Goal: Book appointment/travel/reservation

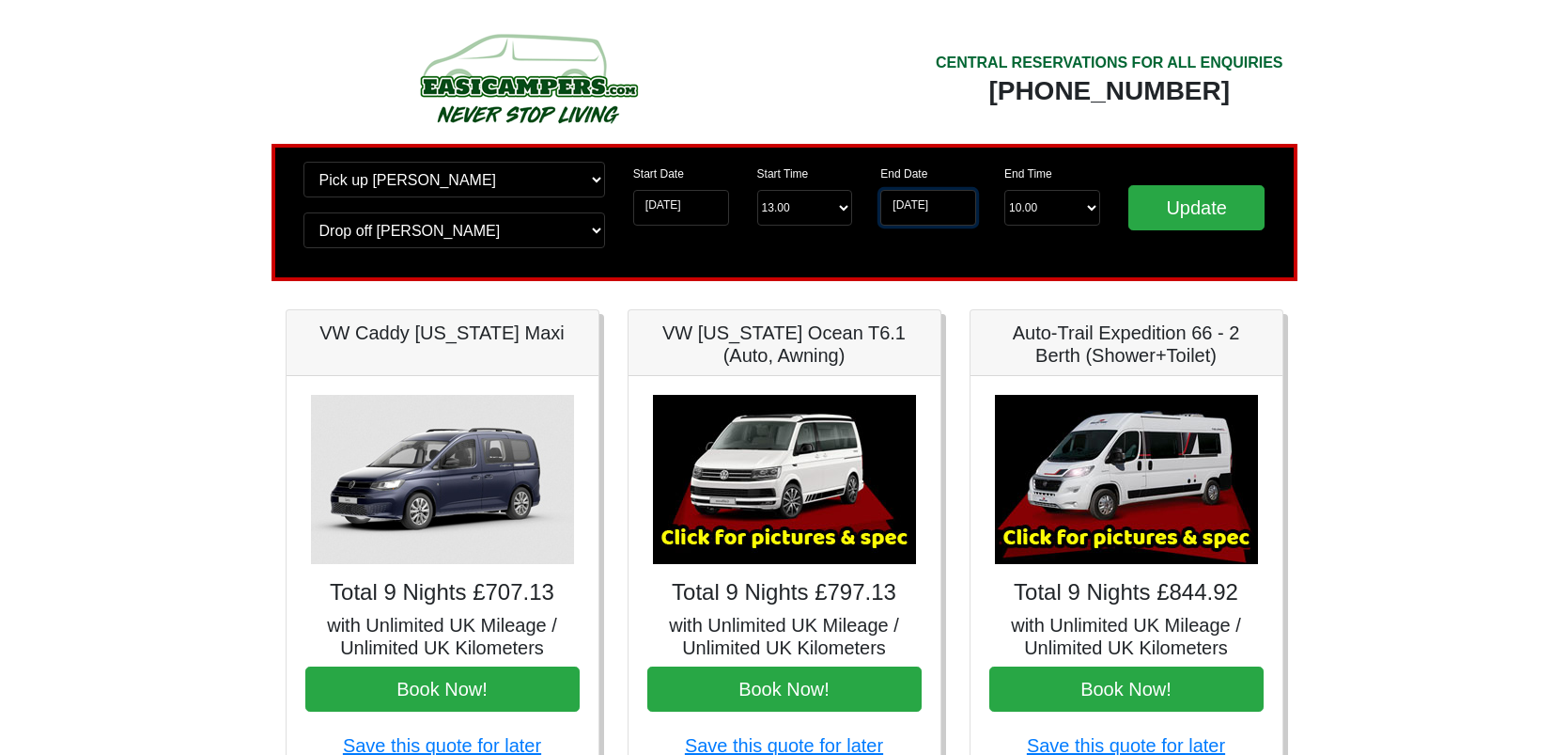
click at [938, 205] on input "30-10-2025" at bounding box center [927, 208] width 96 height 36
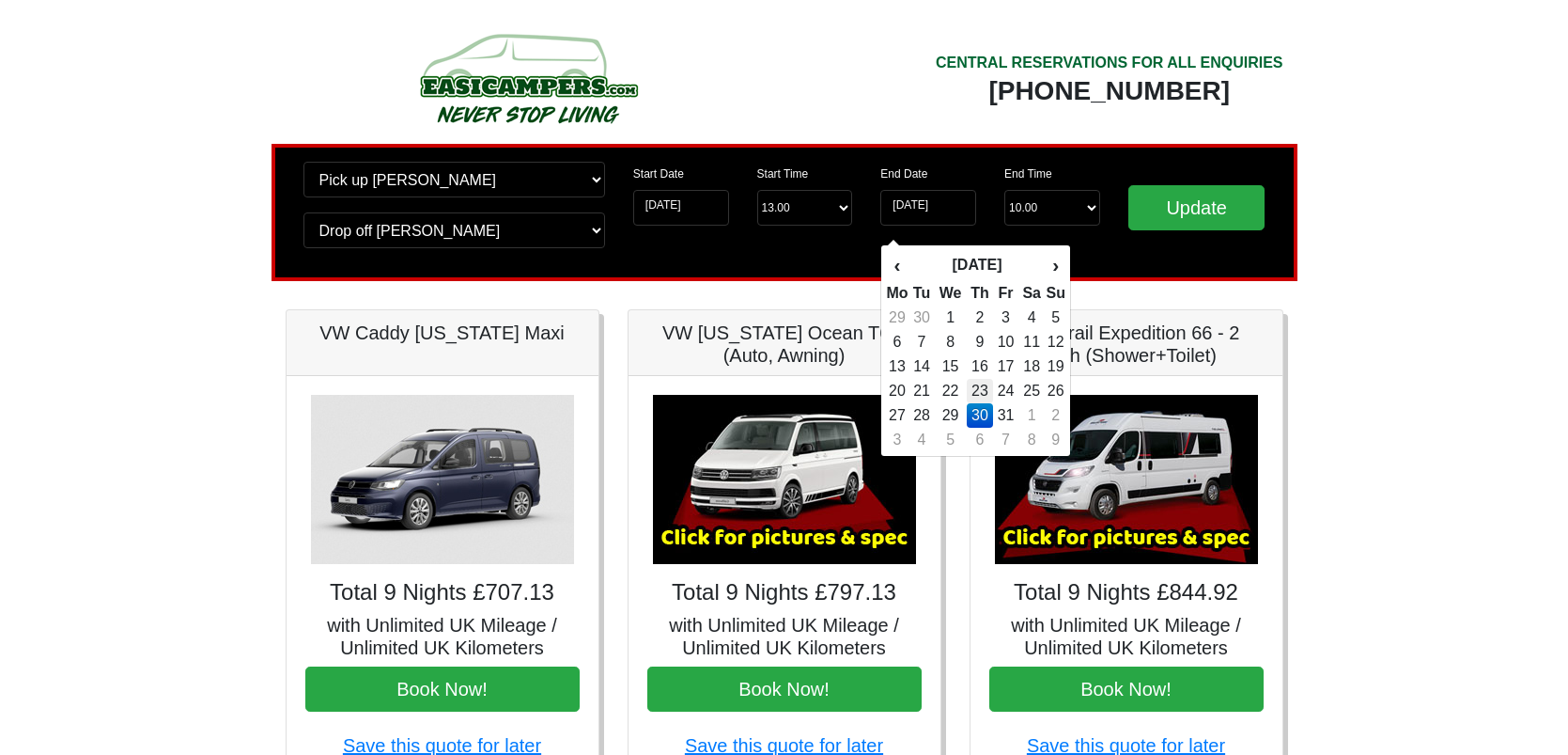
click at [969, 391] on td "23" at bounding box center [980, 390] width 27 height 24
type input "23-10-2025"
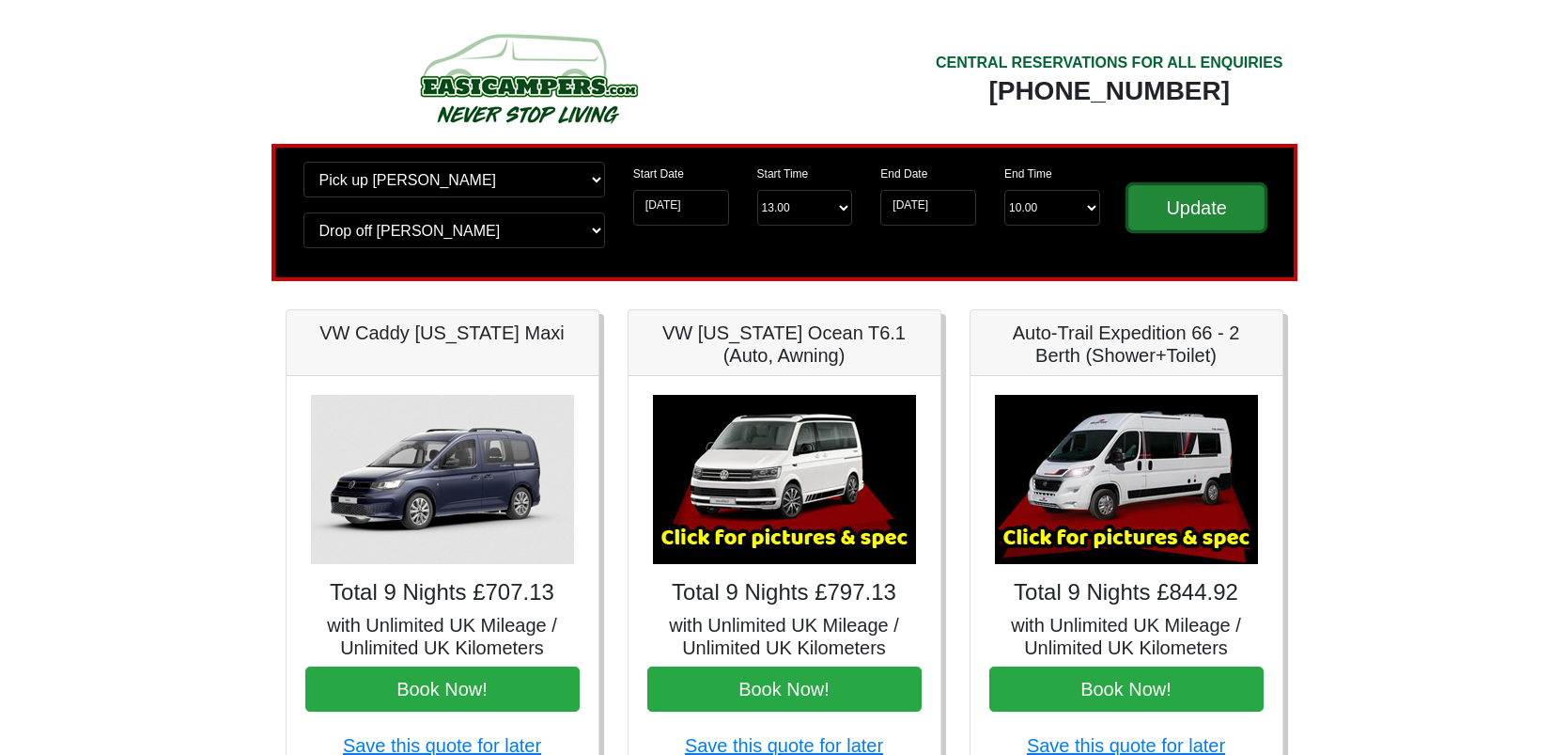
click at [1205, 203] on input "Update" at bounding box center [1197, 208] width 137 height 45
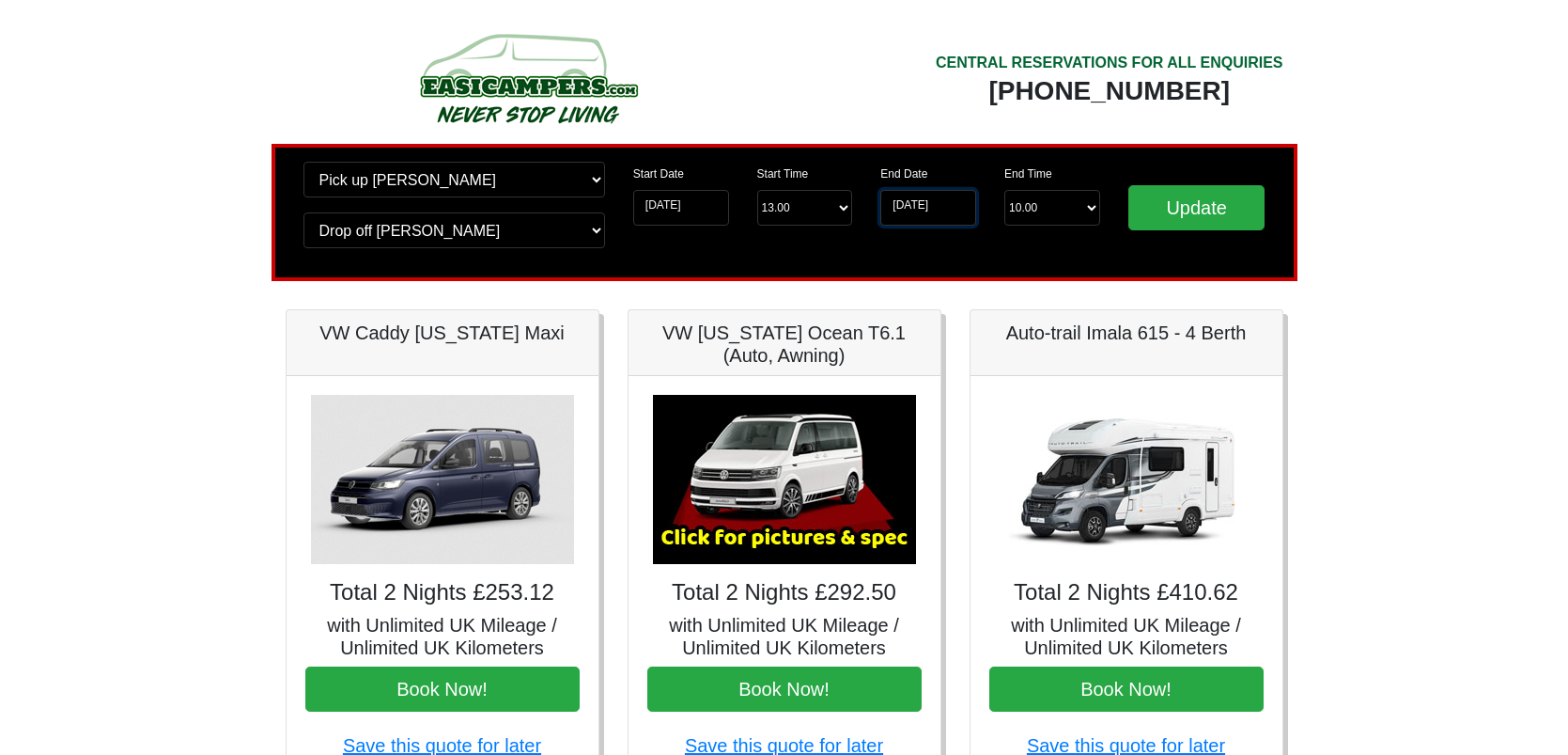
click at [949, 203] on input "23-10-2025" at bounding box center [927, 208] width 96 height 36
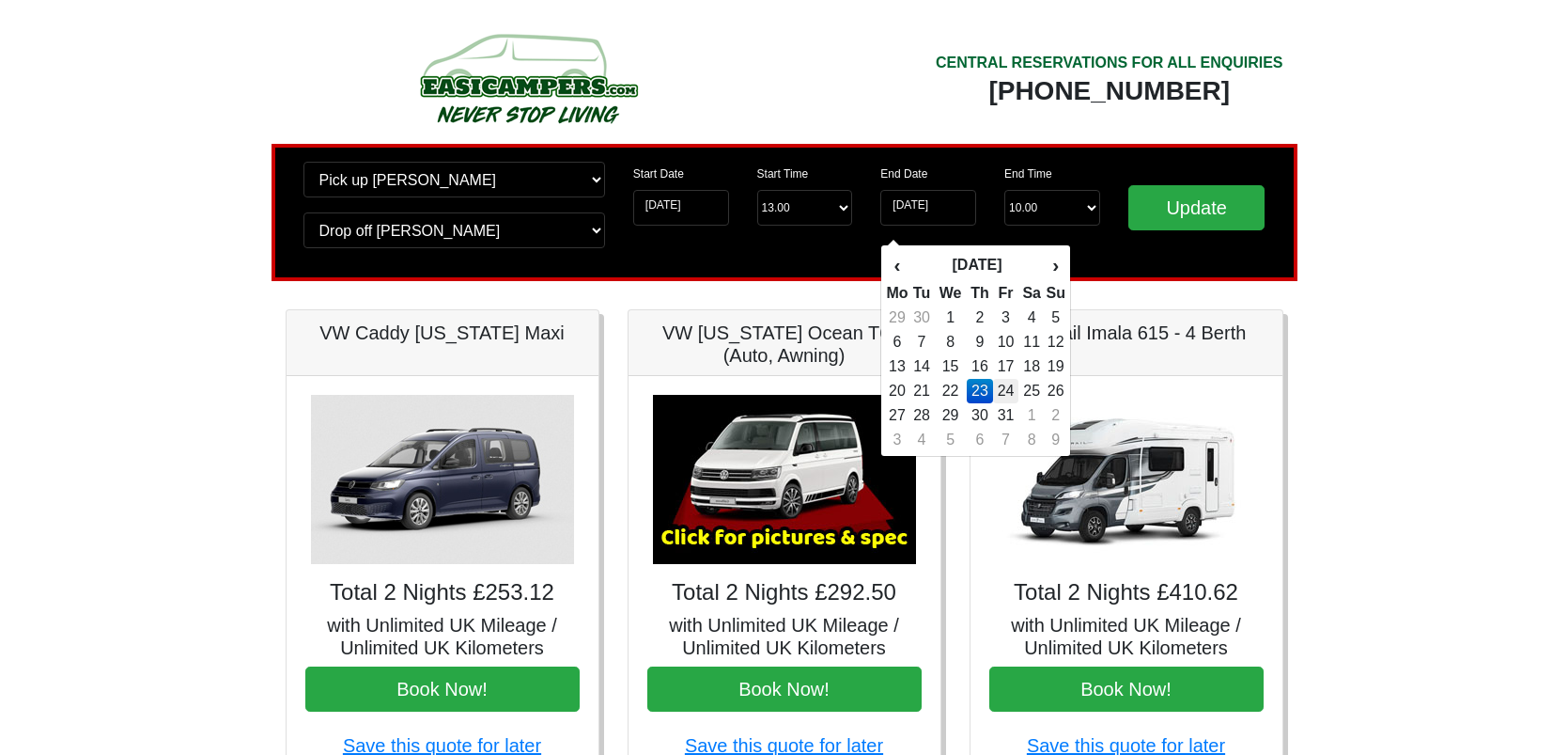
click at [1009, 390] on td "24" at bounding box center [1005, 390] width 25 height 24
type input "[DATE]"
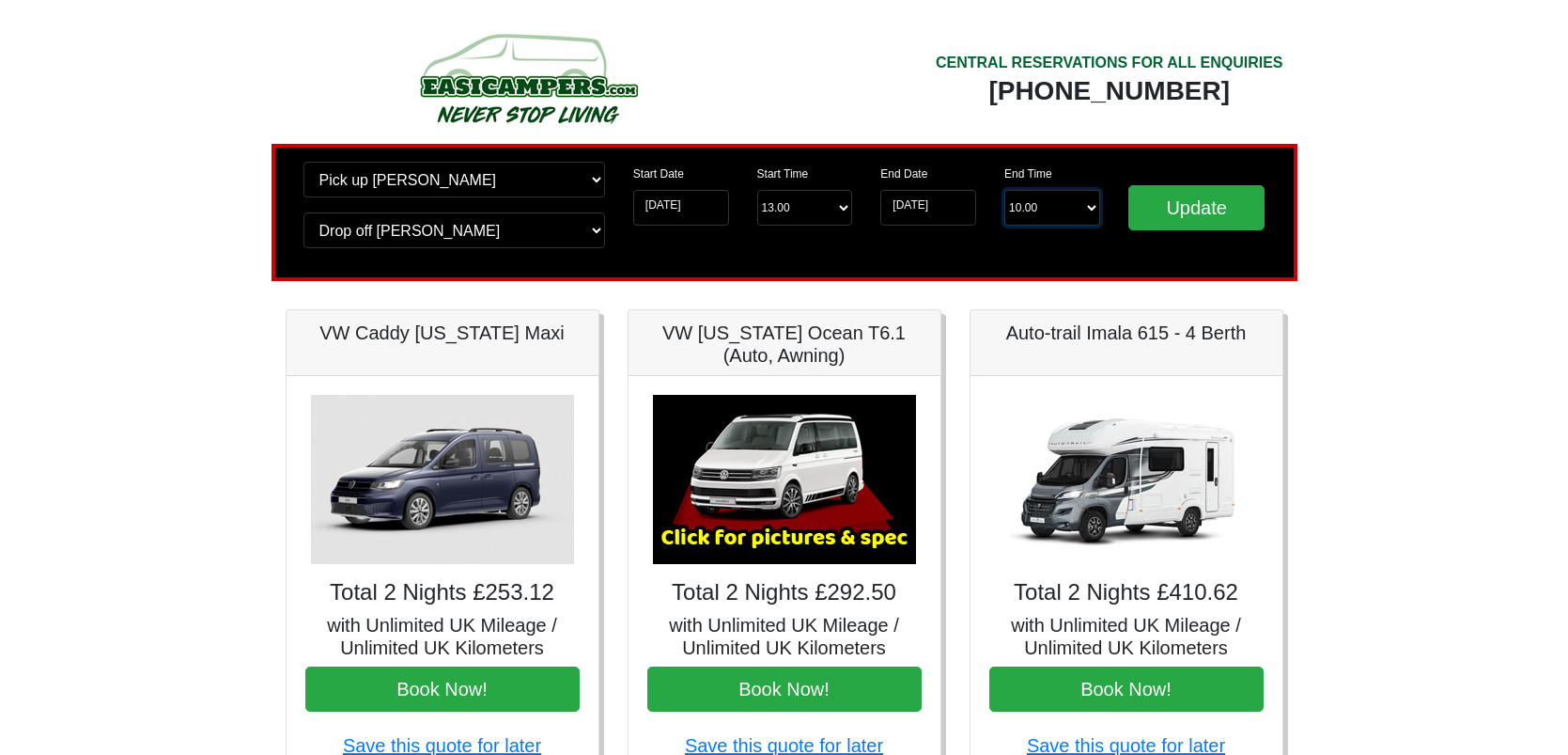
click at [1091, 208] on select "End Time 10.00 -------- 08.00 am 09.00 am 10.00 am 11.00 am (Sunday Only)" at bounding box center [1052, 208] width 96 height 36
click at [1220, 205] on input "Update" at bounding box center [1197, 208] width 137 height 45
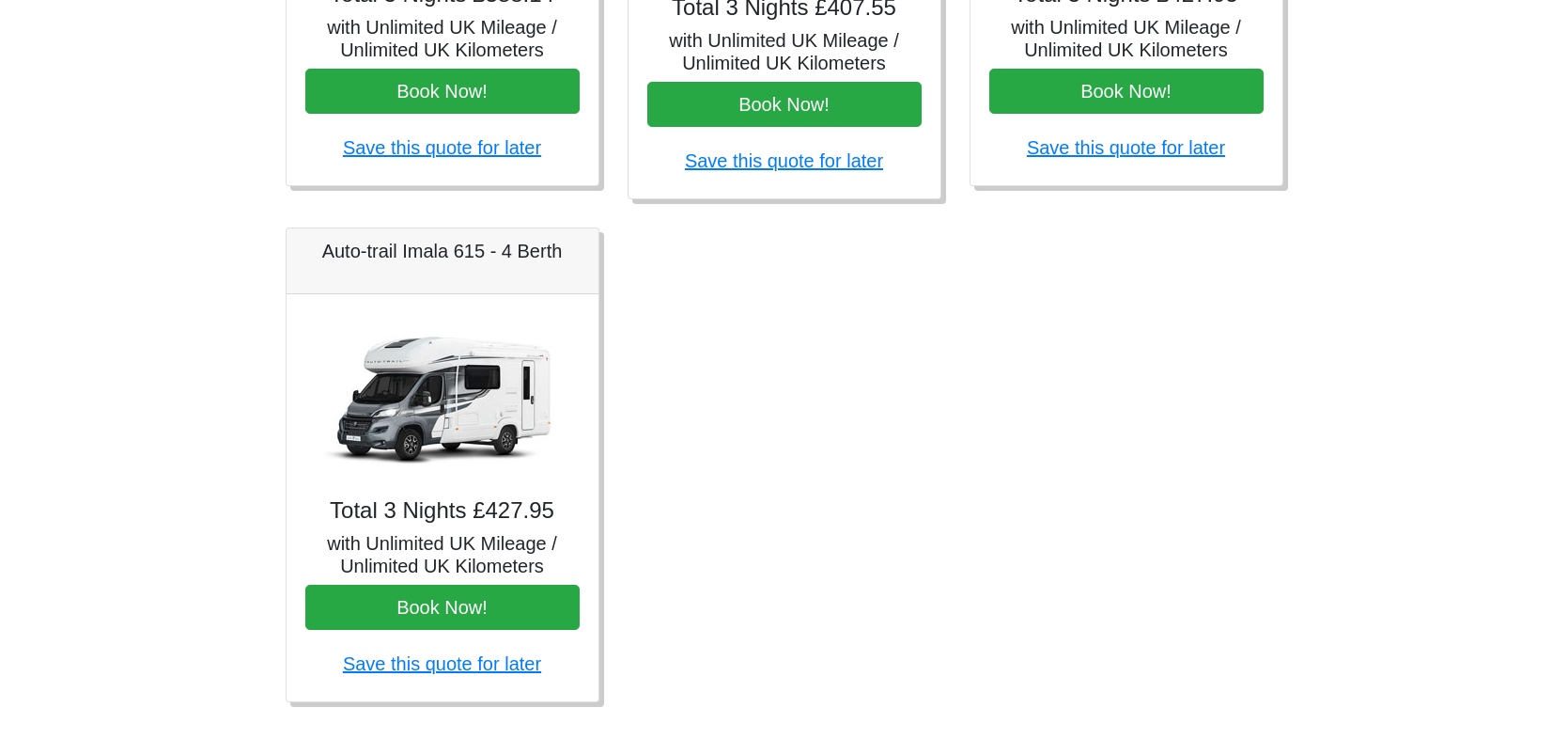
scroll to position [1105, 0]
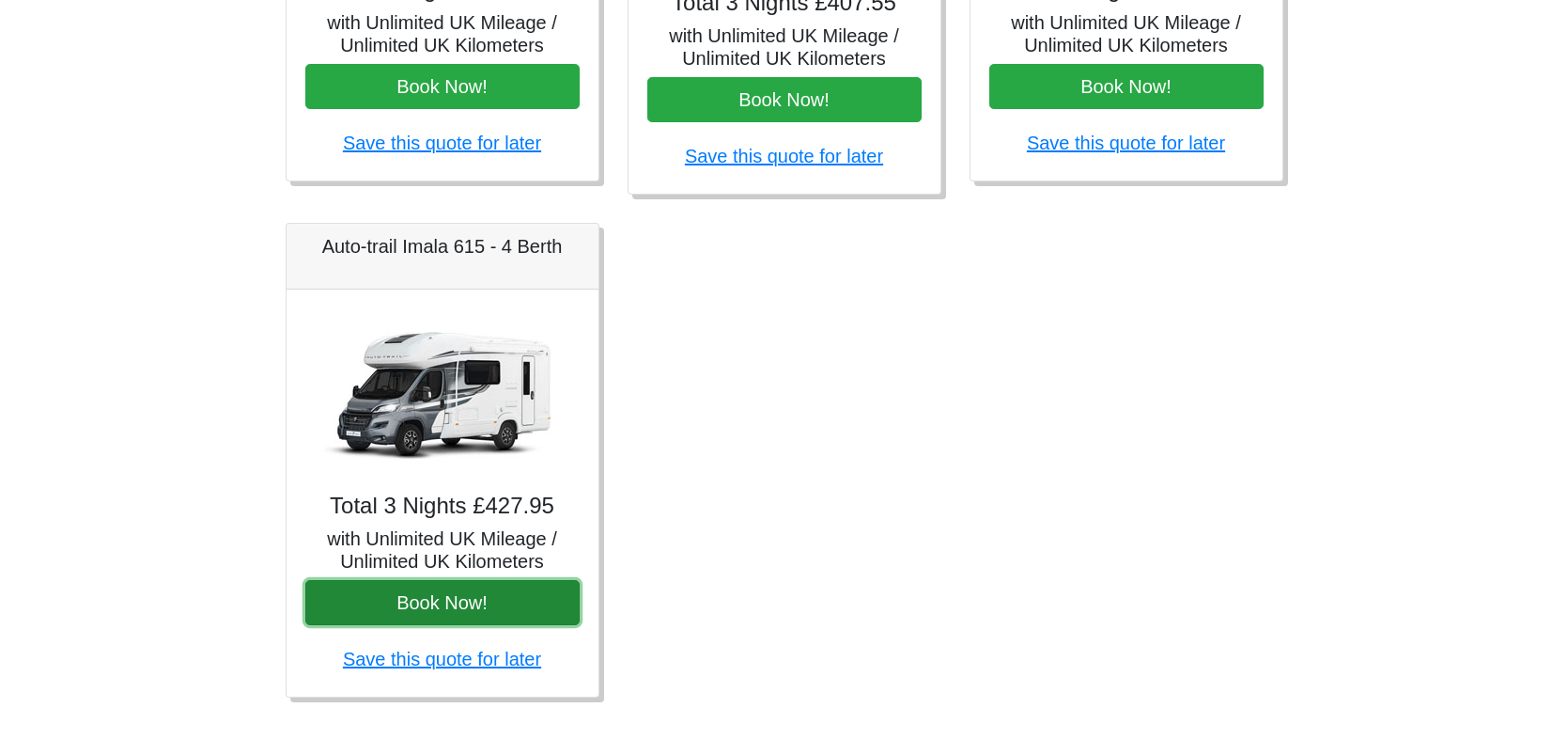
click at [423, 593] on button "Book Now!" at bounding box center [442, 602] width 274 height 45
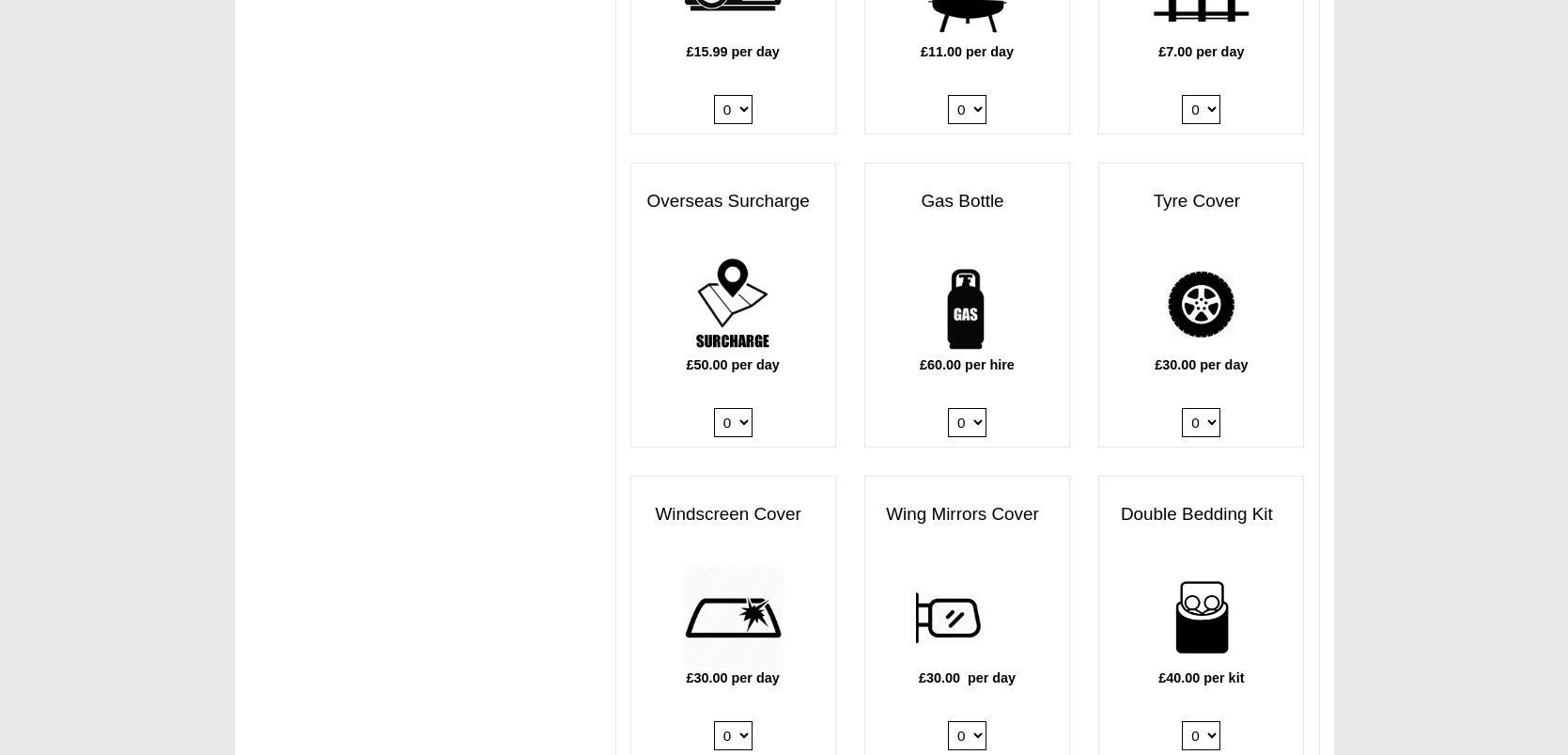
scroll to position [1153, 0]
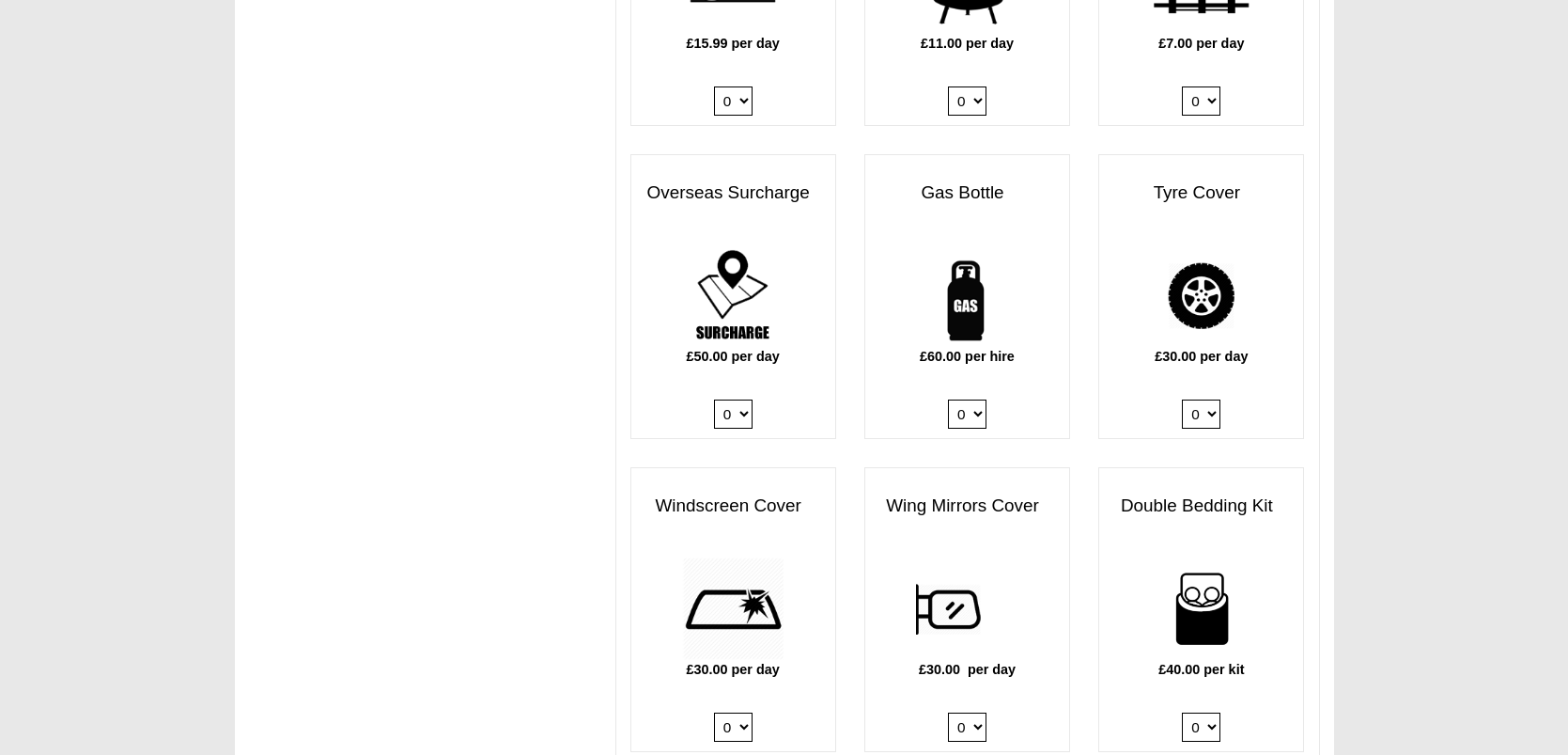
click at [980, 400] on select "0 1" at bounding box center [967, 414] width 39 height 29
select select "Gas Bottle x QTY 1 @ 60.00 GBP per hire."
click at [949, 400] on select "0 1" at bounding box center [967, 414] width 39 height 29
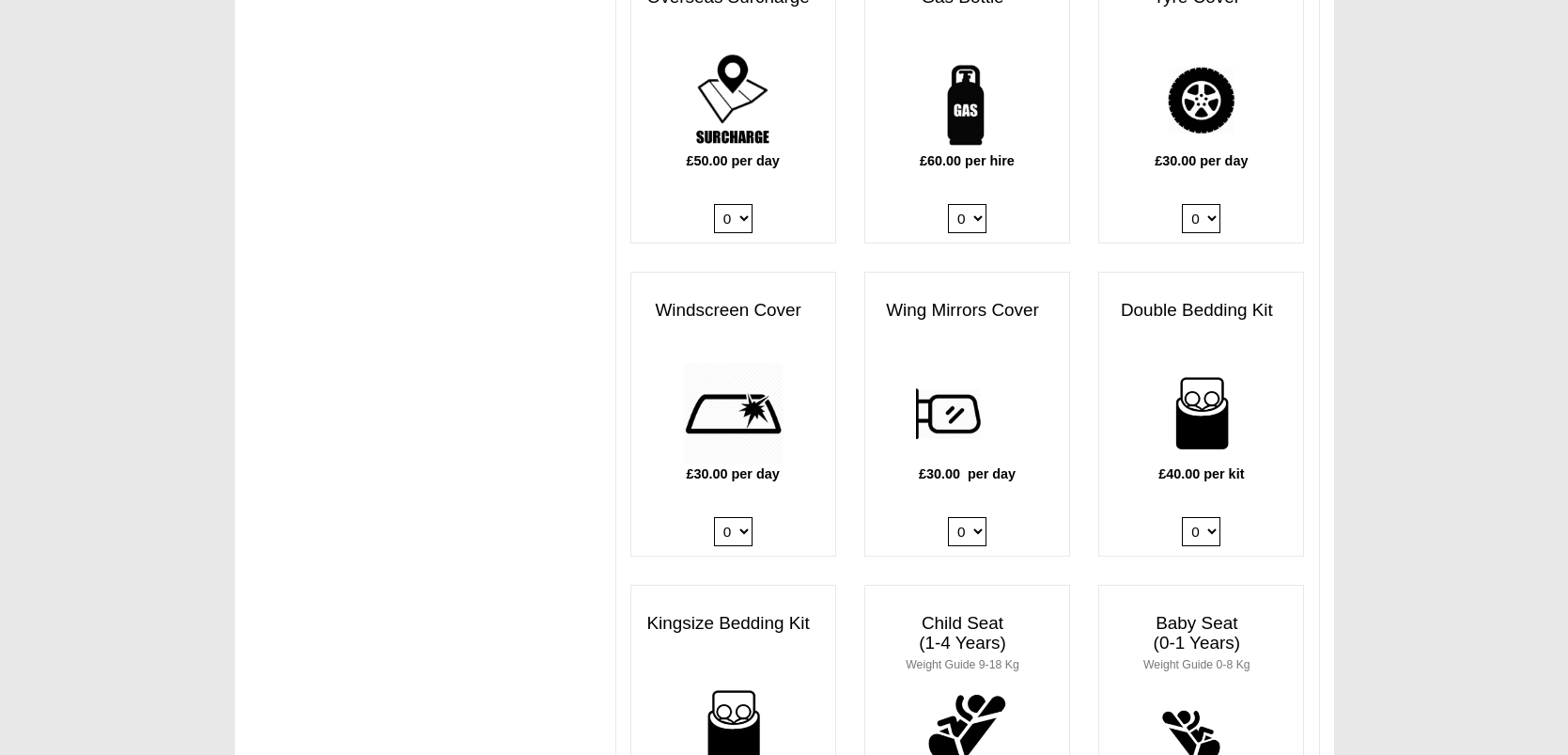
scroll to position [1343, 0]
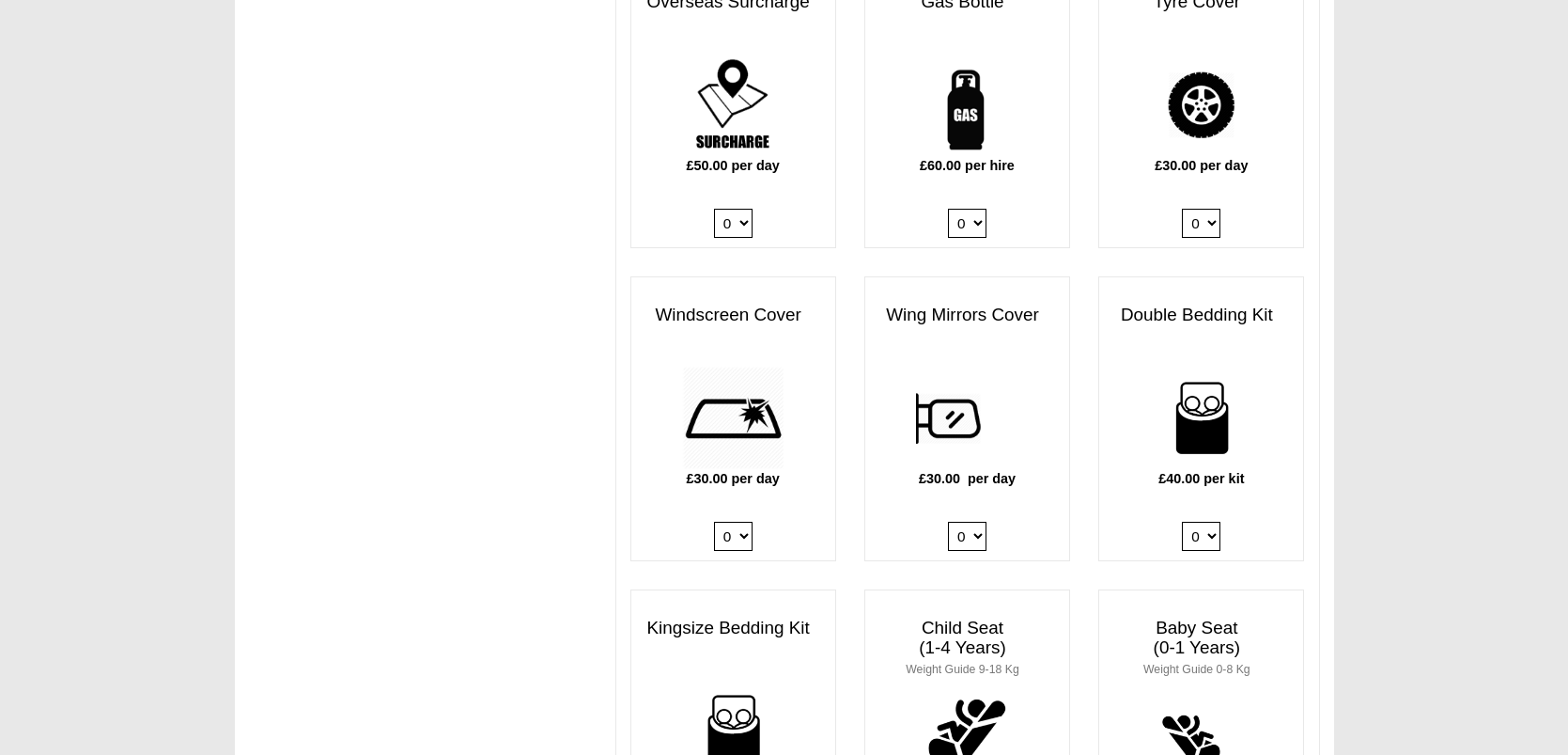
click at [739, 521] on select "0 1" at bounding box center [733, 536] width 39 height 29
select select "Windscreen Cover @ 30.00 GBP per day."
click at [716, 521] on select "0 1" at bounding box center [733, 536] width 39 height 29
click at [977, 521] on select "0 1" at bounding box center [967, 536] width 39 height 29
select select "Wing Mirrors Cover @ 30.00 GBP per day."
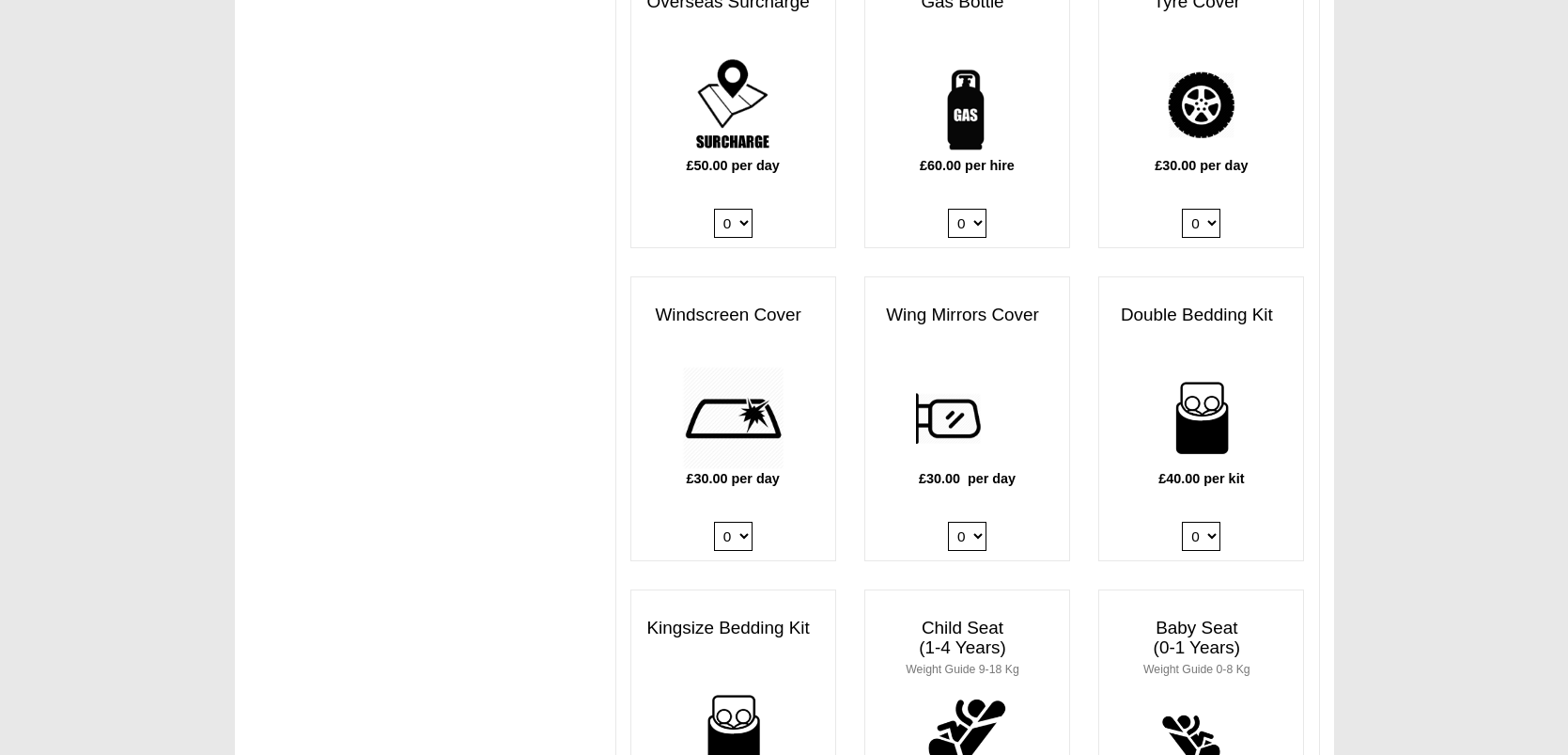
click at [949, 521] on select "0 1" at bounding box center [967, 536] width 39 height 29
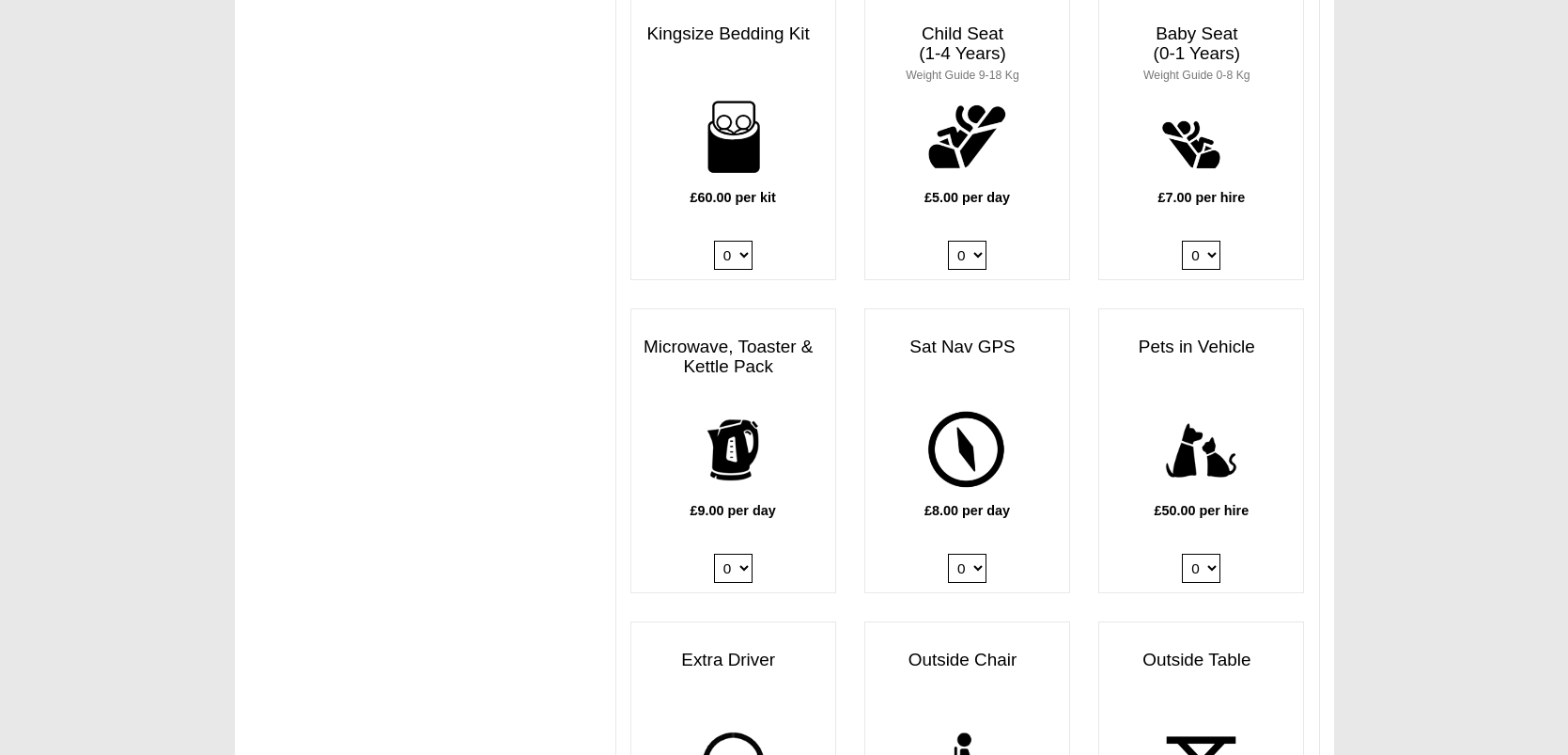
scroll to position [1940, 0]
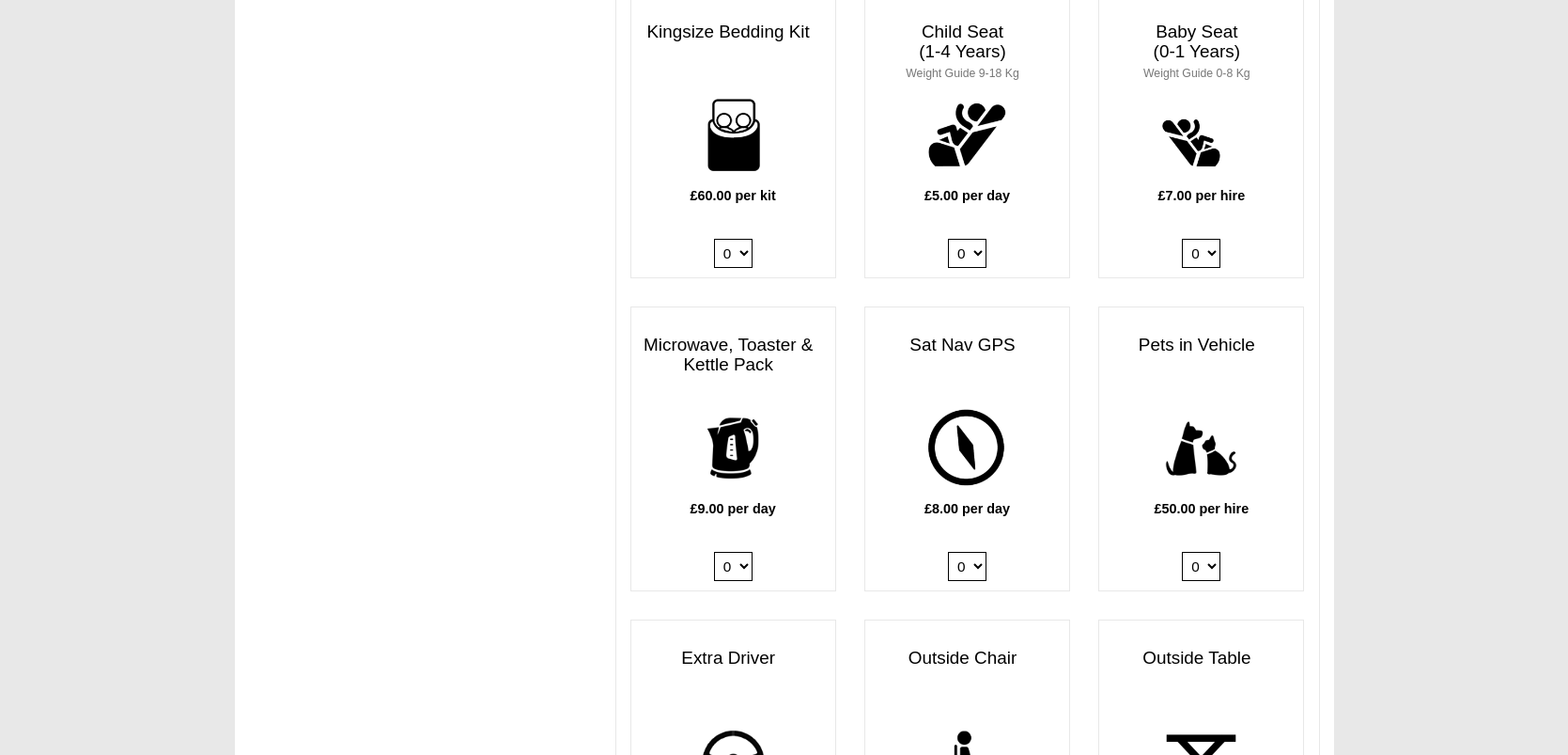
click at [1212, 553] on select "0 1" at bounding box center [1201, 567] width 39 height 29
select select "Pets in vehicle @ 50.00 GBP per hire"
click at [1185, 552] on select "0 1" at bounding box center [1201, 567] width 39 height 29
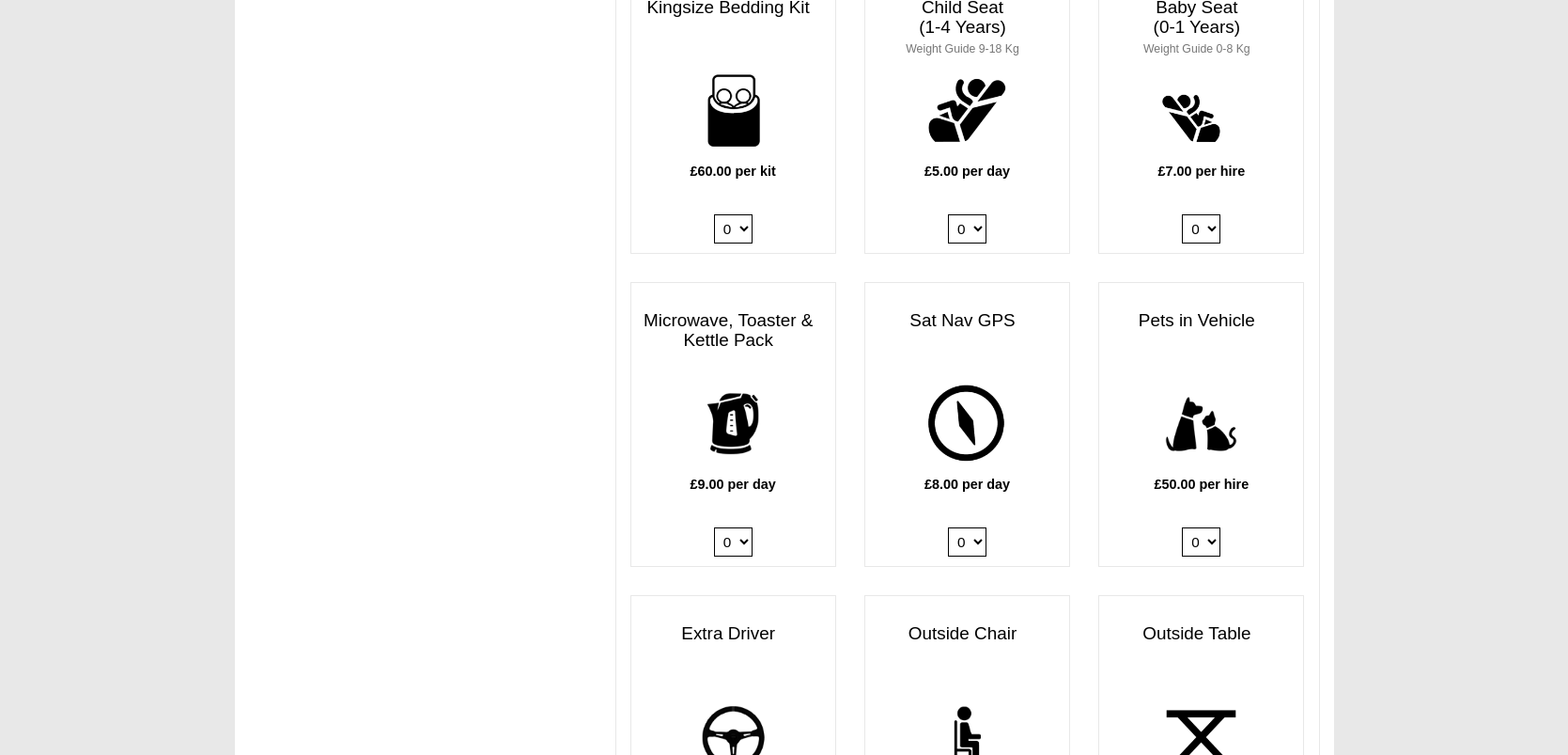
scroll to position [1956, 0]
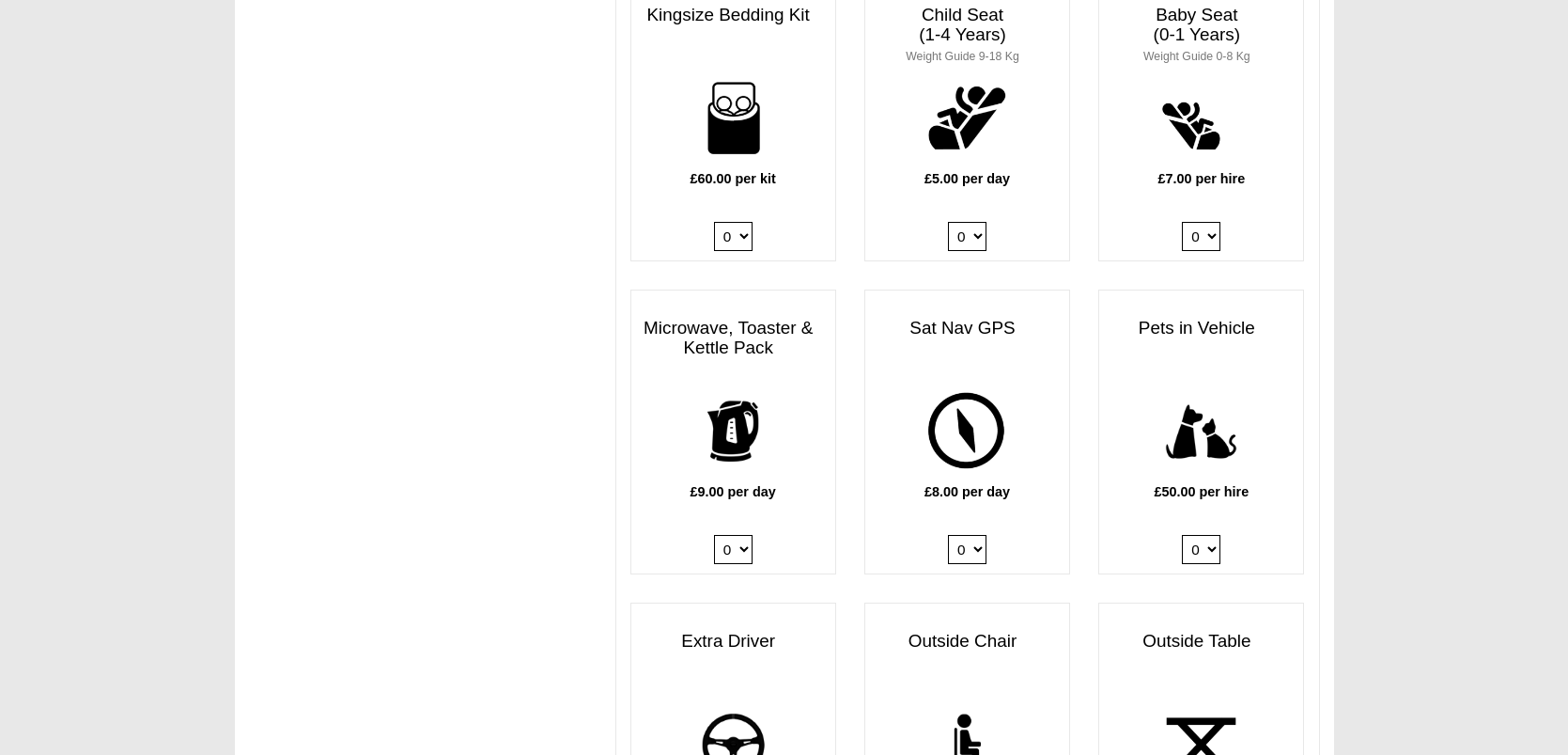
click at [739, 536] on select "0 1" at bounding box center [733, 549] width 39 height 29
select select "Kitchen Pack x QTY 1 @ 9.00 GBP per day."
click at [716, 535] on select "0 1" at bounding box center [733, 549] width 39 height 29
click at [977, 535] on select "0 1" at bounding box center [967, 549] width 39 height 29
select select "Sat Nav GPS x QTY 1 @ 8.00 GBP per day."
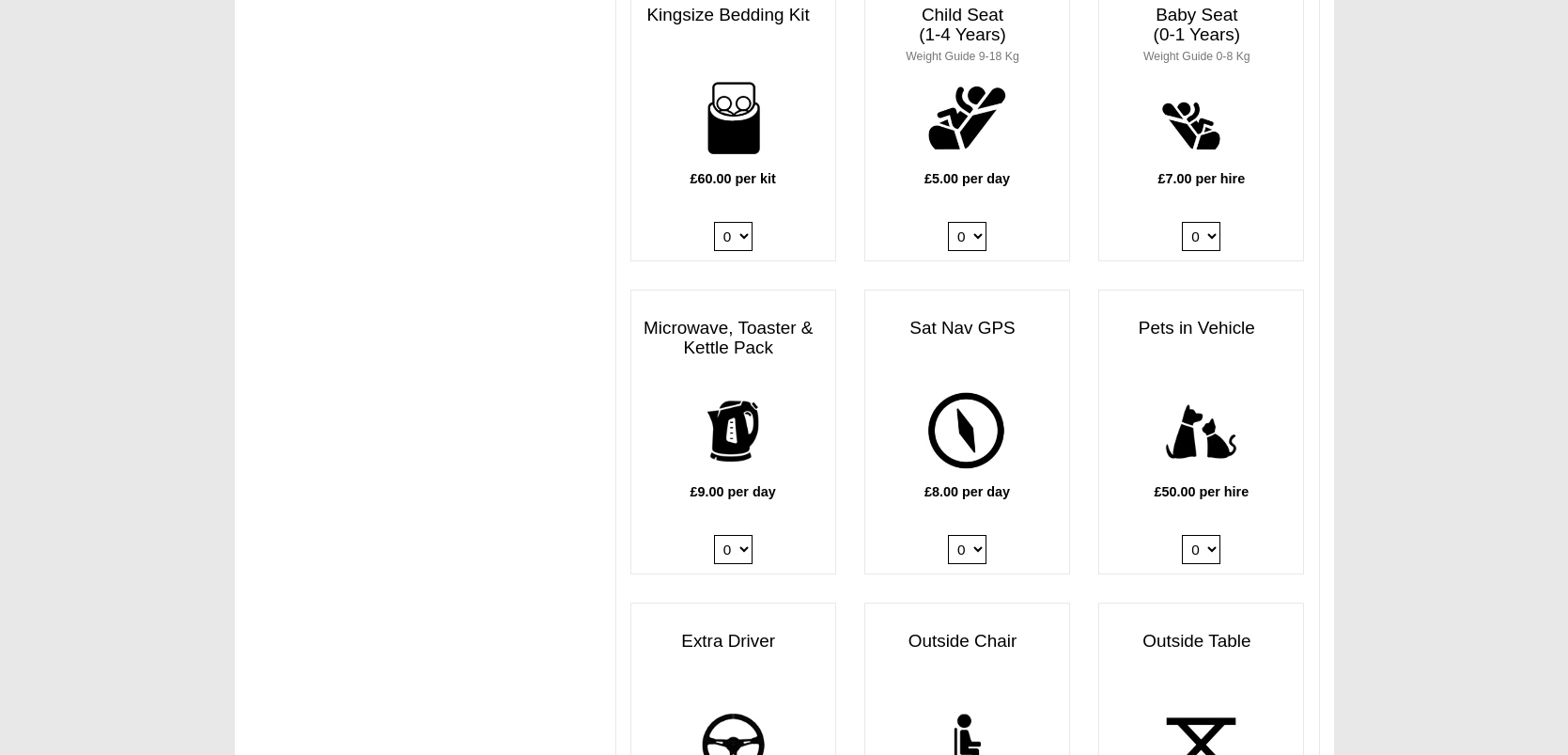
click at [949, 535] on select "0 1" at bounding box center [967, 549] width 39 height 29
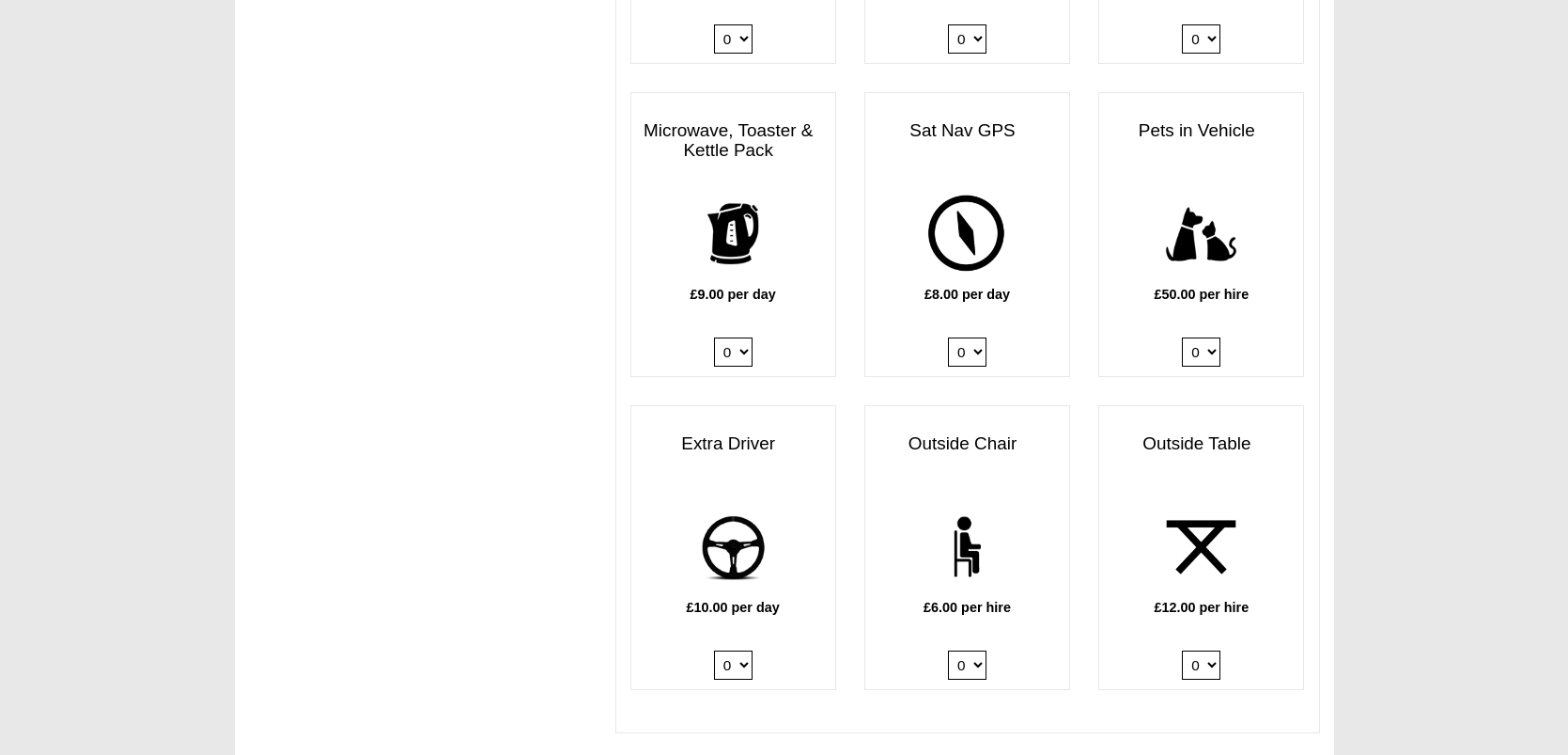
scroll to position [2155, 0]
click at [743, 654] on select "0 1" at bounding box center [733, 664] width 39 height 29
select select "Extra Driver x QTY 1 @ 10.00 GBP per day."
click at [716, 650] on select "0 1" at bounding box center [733, 664] width 39 height 29
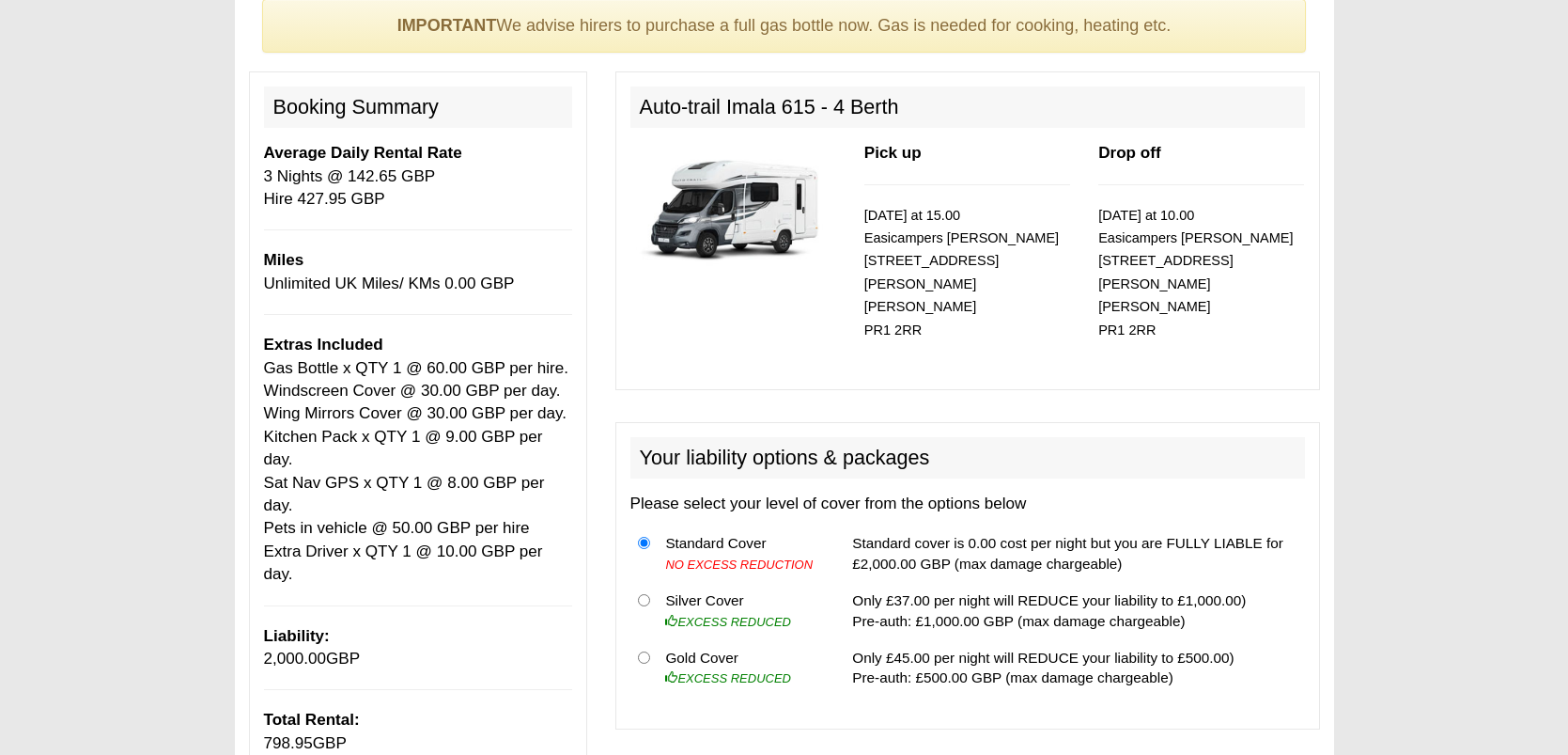
scroll to position [170, 0]
